Goal: Task Accomplishment & Management: Use online tool/utility

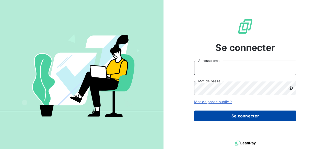
type input "[PERSON_NAME][EMAIL_ADDRESS][DOMAIN_NAME]"
click at [238, 115] on button "Se connecter" at bounding box center [245, 116] width 102 height 11
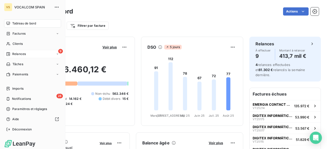
click at [16, 56] on span "Relances" at bounding box center [19, 54] width 14 height 5
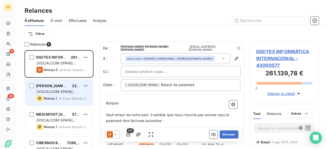
click at [58, 84] on span "[PERSON_NAME] Servic. Financieros EFC,S.A.U" at bounding box center [78, 86] width 85 height 4
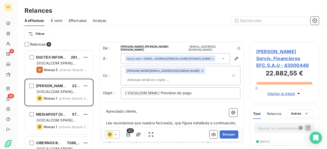
click at [166, 76] on input "text" at bounding box center [154, 80] width 59 height 8
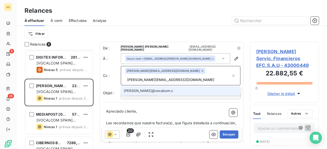
type input "[PERSON_NAME][EMAIL_ADDRESS][DOMAIN_NAME]"
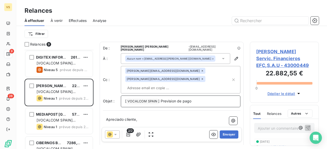
click at [201, 99] on p "[ VOCALCOM SPAIN ﻿ ] Prevision de pago" at bounding box center [180, 102] width 111 height 6
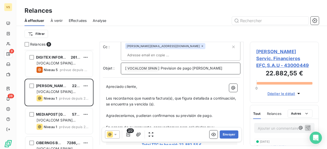
scroll to position [52, 0]
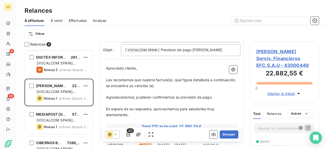
click at [154, 78] on span "Les recordamos que nuestra factura(s), que figura detallada a continuación, se …" at bounding box center [171, 83] width 131 height 10
click at [170, 78] on span "Les recordamos que nuestras factura(s), que figura detallada a continuación, se…" at bounding box center [160, 83] width 109 height 10
click at [172, 78] on span "Les recordamos que nuestras facturas), que figura detallada a continuación, se …" at bounding box center [171, 83] width 131 height 10
click at [191, 78] on span "Les recordamos que nuestras facturas, que figura detallada a continuación, se e…" at bounding box center [171, 83] width 130 height 10
click at [210, 78] on span "Les recordamos que nuestras facturas, que figuran detallada a continuación, se …" at bounding box center [160, 83] width 108 height 10
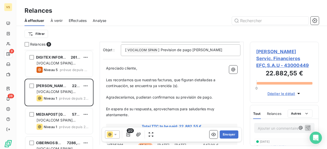
click at [153, 78] on span "Les recordamos que nuestras facturas, que figuran detalladas a continuación, se…" at bounding box center [161, 83] width 110 height 10
click at [174, 78] on span "Les recordamos que nuestras facturas, que figuran detalladas a continuación, se…" at bounding box center [161, 83] width 110 height 10
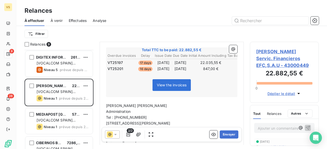
scroll to position [154, 0]
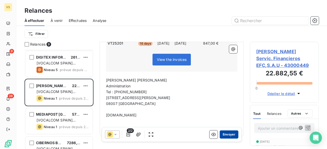
click at [219, 134] on button "Envoyer" at bounding box center [228, 135] width 19 height 8
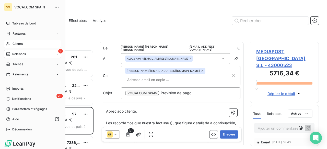
click at [15, 44] on span "Clients" at bounding box center [18, 44] width 10 height 5
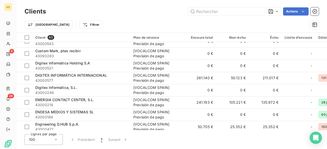
scroll to position [204, 0]
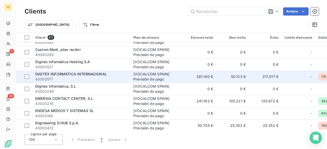
click at [57, 78] on span "43000577" at bounding box center [81, 79] width 92 height 5
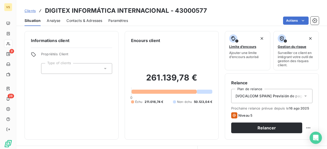
scroll to position [26, 0]
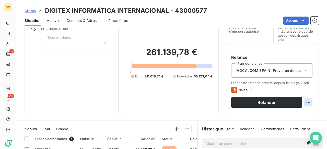
click at [304, 102] on html "VS 9 28 Clients DIGITEX INFORMÁTICA INTERNACIONAL - 43000577 Situation Analyse …" at bounding box center [163, 74] width 327 height 149
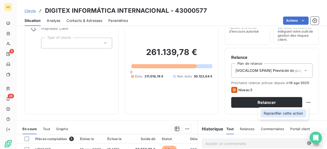
click at [294, 113] on div "Replanifier cette action" at bounding box center [283, 113] width 46 height 8
select select "7"
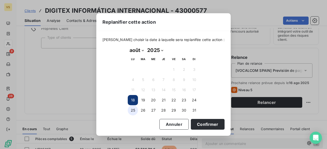
click at [131, 111] on button "25" at bounding box center [133, 110] width 10 height 10
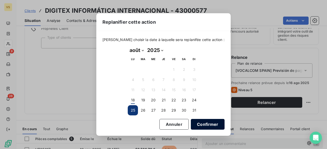
click at [195, 126] on button "Confirmer" at bounding box center [208, 124] width 34 height 11
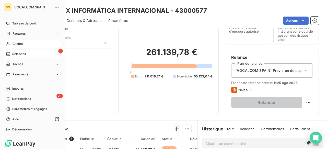
click at [22, 53] on span "Relances" at bounding box center [19, 54] width 14 height 5
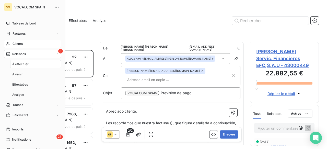
scroll to position [95, 65]
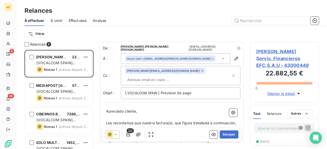
click at [168, 76] on input "text" at bounding box center [154, 80] width 59 height 8
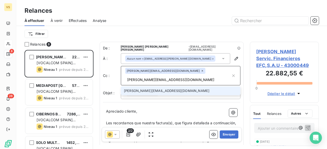
type input "[PERSON_NAME][EMAIL_ADDRESS][DOMAIN_NAME]"
click at [148, 87] on li "[PERSON_NAME][EMAIL_ADDRESS][DOMAIN_NAME]" at bounding box center [180, 91] width 119 height 9
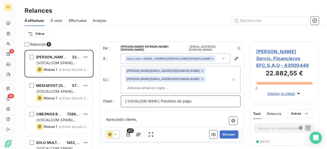
click at [196, 99] on p "[ VOCALCOM SPAIN ﻿ ] Prevision de pago" at bounding box center [180, 102] width 111 height 6
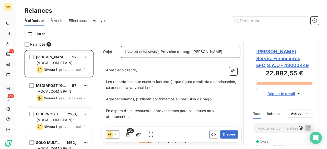
scroll to position [51, 0]
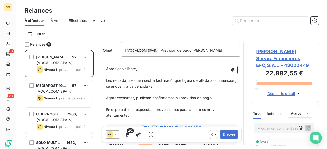
click at [155, 78] on span "Les recordamos que nuestra factura(s), que figura detallada a continuación, se …" at bounding box center [171, 83] width 131 height 10
click at [170, 78] on span "Les recordamos que nuestras factura(s), que figura detallada a continuación, se…" at bounding box center [160, 83] width 109 height 10
click at [191, 78] on span "Les recordamos que nuestras facturas, que figura detallada a continuación, se e…" at bounding box center [171, 83] width 130 height 10
click at [210, 78] on span "Les recordamos que nuestras facturas, que figuran detallada a continuación, se …" at bounding box center [160, 83] width 108 height 10
click at [152, 78] on span "Les recordamos que nuestras facturas, que figuran detalladas a continuación, se…" at bounding box center [161, 83] width 110 height 10
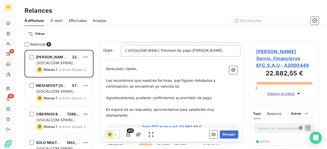
click at [175, 78] on span "Les recordamos que nuestras facturas, que figuran detalladas a continuación, se…" at bounding box center [161, 83] width 110 height 10
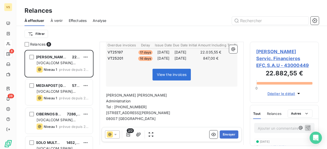
scroll to position [153, 0]
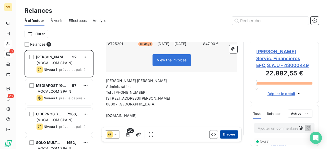
click at [228, 134] on button "Envoyer" at bounding box center [228, 135] width 19 height 8
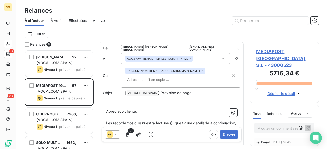
click at [167, 76] on input "text" at bounding box center [154, 80] width 59 height 8
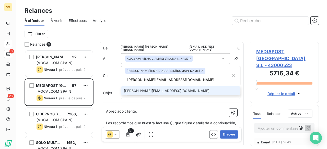
type input "[PERSON_NAME][EMAIL_ADDRESS][DOMAIN_NAME]"
click at [154, 87] on li "[PERSON_NAME][EMAIL_ADDRESS][DOMAIN_NAME]" at bounding box center [180, 91] width 119 height 9
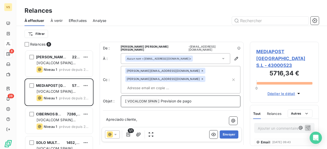
click at [201, 99] on p "[ VOCALCOM SPAIN ﻿ ] Prevision de pago" at bounding box center [180, 102] width 111 height 6
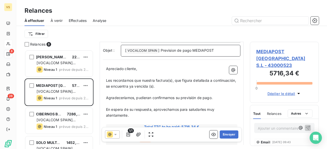
scroll to position [51, 0]
click at [168, 78] on span "Les recordamos que nuestra factura(s), que figura detallada a continuación, se …" at bounding box center [171, 83] width 131 height 10
click at [148, 78] on span "Les recordamos que nuestra factura, que figura detallada a continuación, se enc…" at bounding box center [171, 83] width 131 height 10
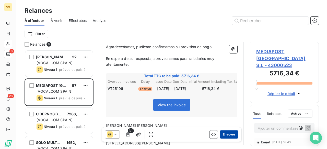
click at [229, 136] on button "Envoyer" at bounding box center [228, 135] width 19 height 8
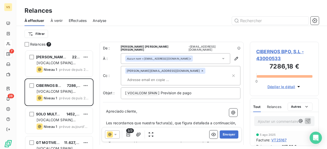
click at [168, 76] on input "text" at bounding box center [154, 80] width 59 height 8
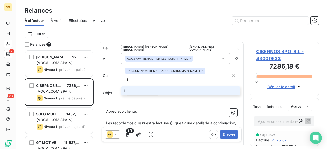
type input "L"
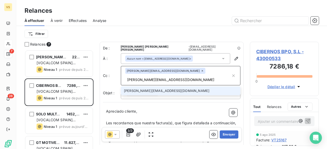
type input "[PERSON_NAME][EMAIL_ADDRESS][DOMAIN_NAME]"
click at [158, 87] on li "[PERSON_NAME][EMAIL_ADDRESS][DOMAIN_NAME]" at bounding box center [180, 91] width 119 height 9
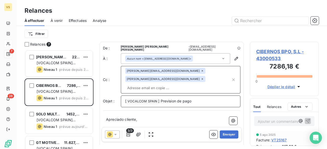
click at [196, 99] on p "[ VOCALCOM SPAIN ﻿ ] Prevision de pago" at bounding box center [180, 102] width 111 height 6
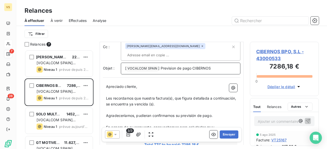
scroll to position [26, 0]
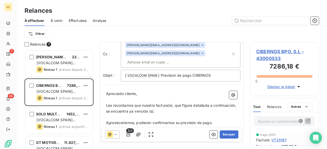
click at [154, 103] on span "Les recordamos que nuestra factura(s), que figura detallada a continuación, se …" at bounding box center [171, 108] width 131 height 10
click at [170, 103] on span "Les recordamos que nuestras factura(s), que figura detallada a continuación, se…" at bounding box center [160, 108] width 109 height 10
click at [192, 103] on span "Les recordamos que nuestras facturas, que figura detallada a continuación, se e…" at bounding box center [171, 108] width 130 height 10
click at [191, 103] on span "Les recordamos que nuestras facturas, que figura detallada a continuación, se e…" at bounding box center [171, 108] width 130 height 10
click at [210, 103] on span "Les recordamos que nuestras facturas, que figuran detallada a continuación, se …" at bounding box center [160, 108] width 108 height 10
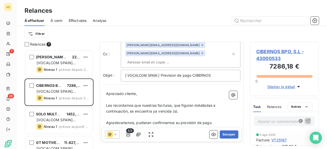
click at [152, 103] on span "Les recordamos que nuestras facturas, que figuran detalladas a continuación, se…" at bounding box center [161, 108] width 110 height 10
click at [175, 103] on span "Les recordamos que nuestras facturas, que figuran detalladas a continuación, se…" at bounding box center [161, 108] width 110 height 10
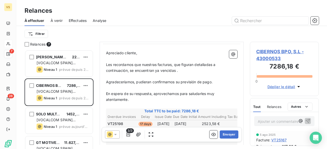
scroll to position [128, 0]
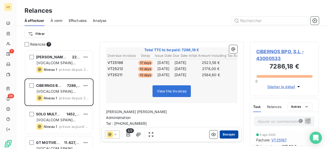
click at [227, 136] on button "Envoyer" at bounding box center [228, 135] width 19 height 8
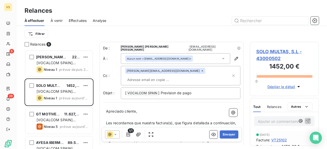
click at [166, 76] on input "text" at bounding box center [154, 80] width 59 height 8
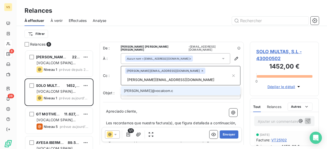
type input "[PERSON_NAME][EMAIL_ADDRESS][DOMAIN_NAME]"
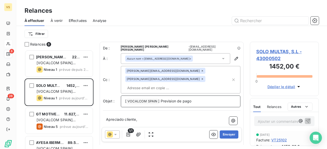
click at [213, 99] on p "[ VOCALCOM SPAIN ﻿ ] Prevision de pago" at bounding box center [180, 102] width 111 height 6
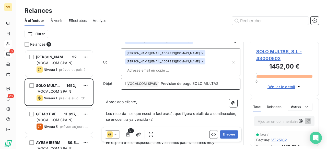
scroll to position [26, 0]
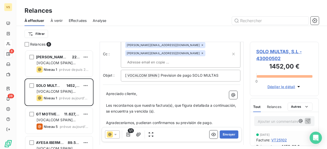
click at [155, 103] on span "Les recordamos que nuestra factura(s), que figura detallada a continuación, se …" at bounding box center [171, 108] width 131 height 10
click at [170, 103] on span "Les recordamos que nuestras factura(s), que figura detallada a continuación, se…" at bounding box center [160, 108] width 109 height 10
click at [192, 103] on span "Les recordamos que nuestras facturas, que figura detallada a continuación, se e…" at bounding box center [171, 108] width 130 height 10
click at [211, 103] on span "Les recordamos que nuestras facturas, que figuran detallada a continuación, se …" at bounding box center [160, 108] width 108 height 10
click at [152, 103] on span "Les recordamos que nuestras facturas, que figuran detalladas a continuación, se…" at bounding box center [161, 108] width 110 height 10
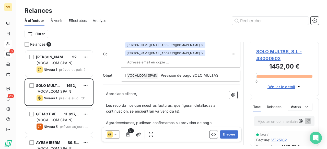
click at [174, 103] on span "Les recordamos que nuestras facturas, que figuran detalladas a continuación, se…" at bounding box center [161, 108] width 110 height 10
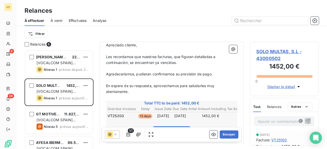
scroll to position [77, 0]
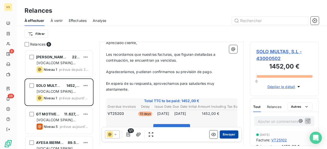
click at [229, 135] on button "Envoyer" at bounding box center [228, 135] width 19 height 8
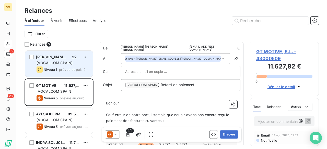
click at [78, 68] on span "prévue depuis 2 jours" at bounding box center [74, 70] width 30 height 4
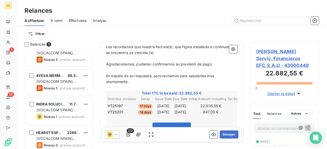
scroll to position [44, 0]
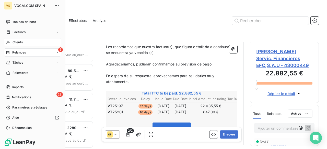
click at [20, 53] on span "Relances" at bounding box center [19, 52] width 14 height 5
click at [15, 41] on span "Clients" at bounding box center [18, 42] width 10 height 5
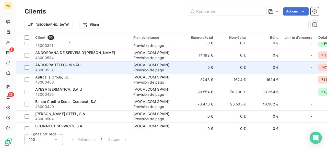
scroll to position [26, 0]
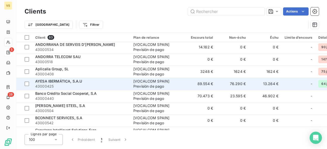
click at [106, 83] on div "AYESA IBERMÁTICA, S.A.U" at bounding box center [81, 81] width 92 height 5
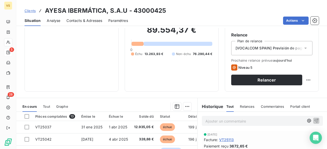
scroll to position [51, 0]
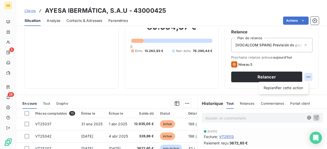
click at [305, 77] on html "VS 5 28 Clients AYESA IBERMÁTICA, S.A.U - 43000425 Situation Analyse Contacts &…" at bounding box center [163, 74] width 327 height 149
click at [295, 92] on div "Replanifier cette action" at bounding box center [283, 88] width 50 height 12
click at [290, 86] on div "Replanifier cette action" at bounding box center [283, 88] width 46 height 8
select select "7"
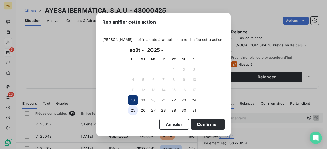
click at [132, 112] on button "25" at bounding box center [133, 110] width 10 height 10
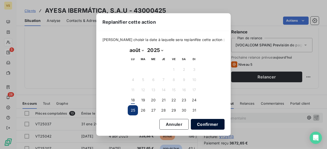
click at [199, 124] on button "Confirmer" at bounding box center [208, 124] width 34 height 11
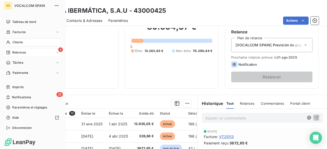
click at [16, 40] on div "Clients" at bounding box center [32, 42] width 57 height 8
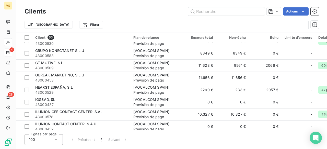
scroll to position [383, 0]
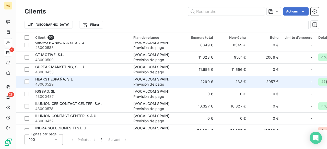
click at [79, 82] on span "43000529" at bounding box center [81, 84] width 92 height 5
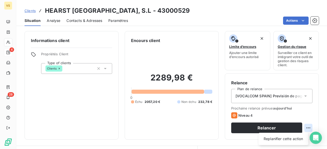
click at [302, 127] on html "VS 4 28 Clients HEARST [GEOGRAPHIC_DATA], S.L - 43000529 Situation Analyse Cont…" at bounding box center [163, 74] width 327 height 149
click at [286, 141] on div "Replanifier cette action" at bounding box center [283, 139] width 46 height 8
select select "7"
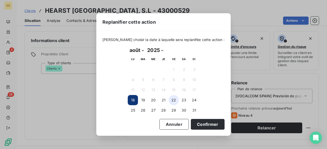
click at [175, 99] on button "22" at bounding box center [173, 100] width 10 height 10
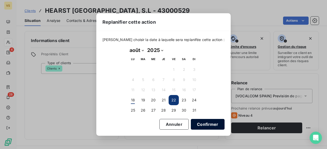
click at [195, 124] on button "Confirmer" at bounding box center [208, 124] width 34 height 11
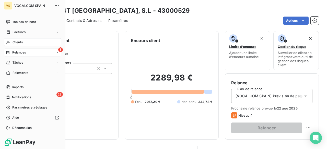
click at [10, 53] on icon at bounding box center [8, 53] width 4 height 4
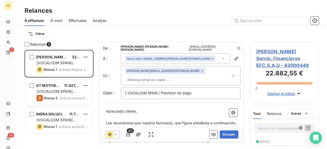
scroll to position [95, 65]
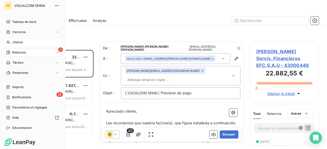
click at [17, 44] on span "Clients" at bounding box center [18, 42] width 10 height 5
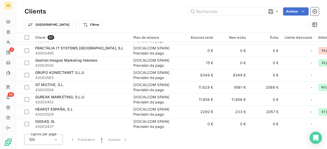
scroll to position [357, 0]
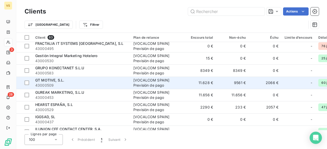
click at [89, 81] on div "GT MOTIVE, S.L." at bounding box center [81, 80] width 92 height 5
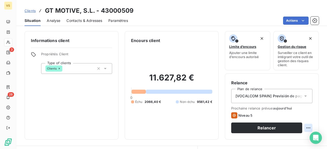
click at [304, 128] on html "VS 3 28 Clients GT MOTIVE, S.L. - 43000509 Situation Analyse Contacts & Adresse…" at bounding box center [163, 74] width 327 height 149
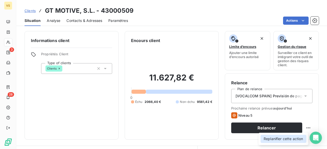
click at [297, 137] on div "Replanifier cette action" at bounding box center [283, 139] width 46 height 8
select select "7"
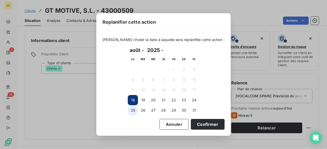
click at [133, 108] on button "25" at bounding box center [133, 110] width 10 height 10
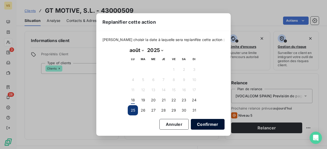
click at [201, 124] on button "Confirmer" at bounding box center [208, 124] width 34 height 11
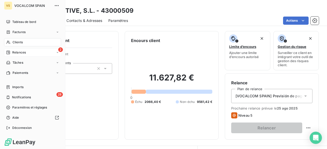
click at [11, 52] on div "Relances" at bounding box center [16, 52] width 20 height 5
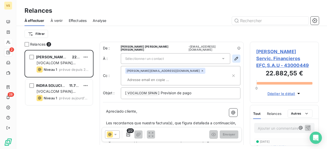
click at [234, 57] on icon "button" at bounding box center [236, 59] width 4 height 4
click at [234, 56] on icon "button" at bounding box center [236, 58] width 5 height 5
click at [188, 58] on div "Sélectionner un contact" at bounding box center [175, 58] width 109 height 11
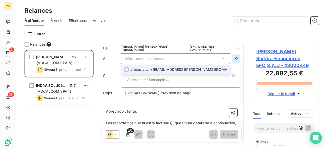
click at [234, 57] on icon "button" at bounding box center [236, 58] width 5 height 5
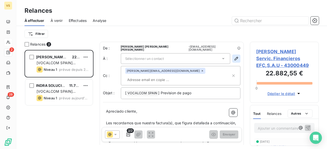
click at [234, 57] on icon "button" at bounding box center [236, 59] width 4 height 4
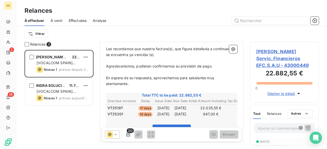
scroll to position [77, 0]
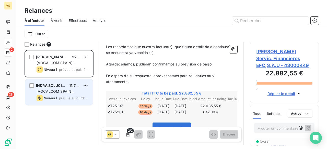
click at [71, 98] on span "prévue aujourd’hui" at bounding box center [74, 98] width 30 height 4
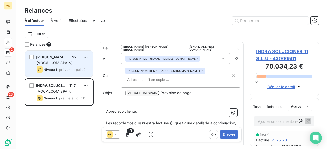
click at [62, 68] on span "prévue depuis 2 jours" at bounding box center [74, 70] width 30 height 4
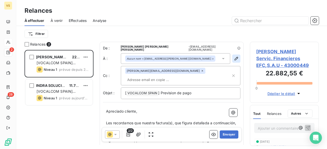
click at [234, 56] on icon "button" at bounding box center [236, 58] width 5 height 5
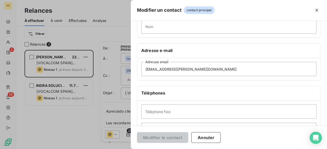
scroll to position [77, 0]
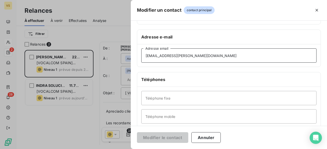
drag, startPoint x: 218, startPoint y: 58, endPoint x: 132, endPoint y: 60, distance: 86.3
click at [132, 60] on div "Informations générales Civilité Prénom Nom Adresse e-mail [EMAIL_ADDRESS][PERSO…" at bounding box center [229, 63] width 196 height 227
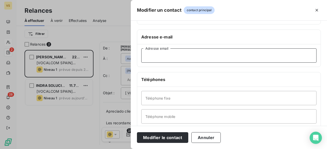
paste input "[EMAIL_ADDRESS][PERSON_NAME][DOMAIN_NAME]"
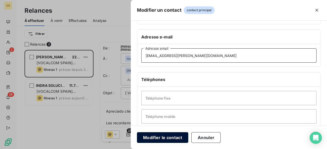
type input "[EMAIL_ADDRESS][PERSON_NAME][DOMAIN_NAME]"
click at [179, 139] on button "Modifier le contact" at bounding box center [162, 137] width 51 height 11
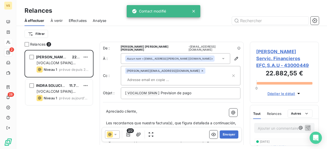
click at [167, 76] on input "text" at bounding box center [154, 80] width 59 height 8
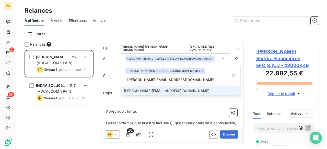
type input "[PERSON_NAME][EMAIL_ADDRESS][DOMAIN_NAME]"
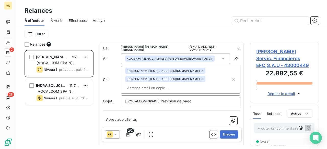
click at [214, 99] on p "[ VOCALCOM SPAIN ﻿ ] Prevision de pago" at bounding box center [180, 102] width 111 height 6
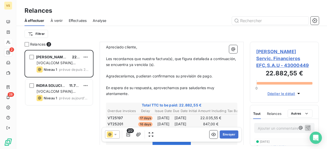
scroll to position [77, 0]
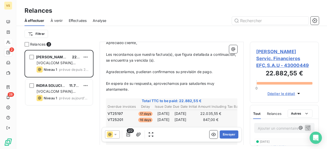
click at [154, 52] on span "Les recordamos que nuestra factura(s), que figura detallada a continuación, se …" at bounding box center [171, 57] width 131 height 10
click at [169, 52] on span "Les recordamos que nuestras factura(s), que figura detallada a continuación, se…" at bounding box center [160, 57] width 109 height 10
click at [191, 52] on span "Les recordamos que nuestras facturas, que figura detallada a continuación, se e…" at bounding box center [171, 57] width 130 height 10
click at [211, 52] on span "Les recordamos que nuestras facturas, que figuran detallada a continuación, se …" at bounding box center [160, 57] width 108 height 10
click at [152, 52] on span "Les recordamos que nuestras facturas, que figuran detalladas a continuación, se…" at bounding box center [161, 57] width 110 height 10
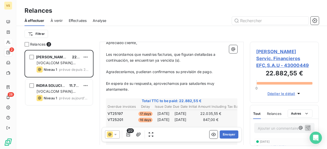
click at [175, 52] on span "Les recordamos que nuestras facturas, que figuran detalladas a continuación, se…" at bounding box center [161, 57] width 110 height 10
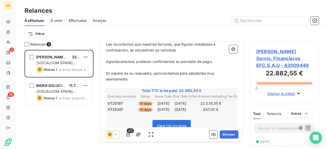
scroll to position [102, 0]
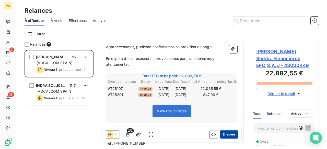
click at [223, 134] on button "Envoyer" at bounding box center [228, 135] width 19 height 8
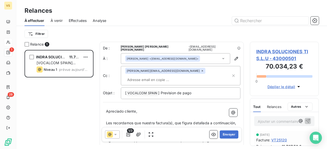
click at [168, 76] on input "text" at bounding box center [154, 80] width 59 height 8
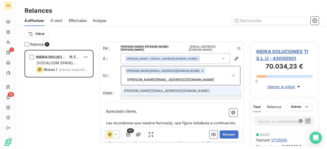
type input "[PERSON_NAME][EMAIL_ADDRESS][DOMAIN_NAME]"
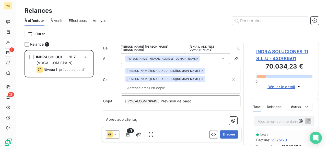
click at [202, 99] on p "[ VOCALCOM SPAIN ﻿ ] Prevision de pago" at bounding box center [180, 102] width 111 height 6
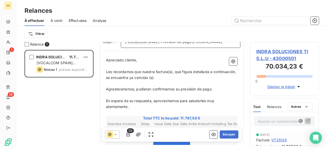
scroll to position [52, 0]
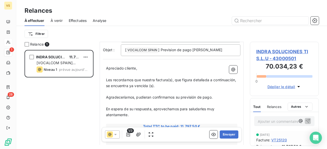
click at [168, 78] on span "Les recordamos que nuestra factura(s), que figura detallada a continuación, se …" at bounding box center [171, 83] width 131 height 10
click at [147, 78] on span "Les recordamos que nuestra factura, que figura detallada a continuación, se enc…" at bounding box center [171, 83] width 131 height 10
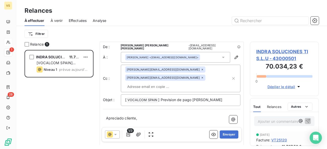
scroll to position [0, 0]
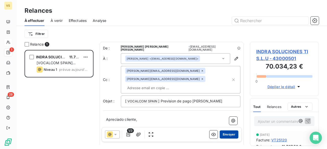
click at [221, 133] on button "Envoyer" at bounding box center [228, 135] width 19 height 8
